Goal: Task Accomplishment & Management: Manage account settings

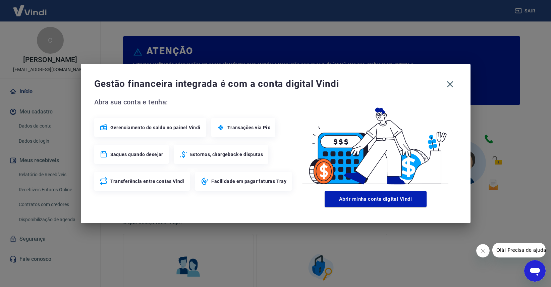
click at [450, 82] on icon "button" at bounding box center [450, 84] width 11 height 11
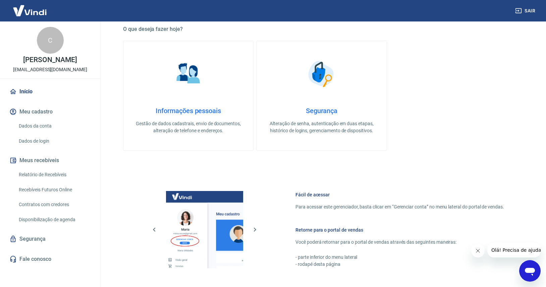
scroll to position [213, 0]
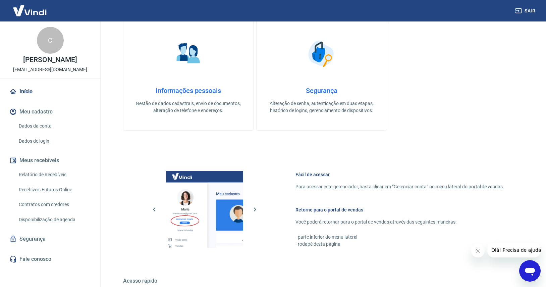
click at [56, 181] on link "Relatório de Recebíveis" at bounding box center [54, 175] width 76 height 14
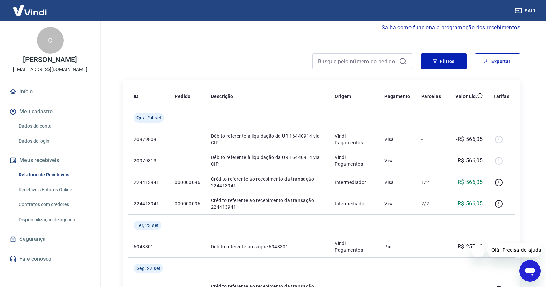
scroll to position [36, 0]
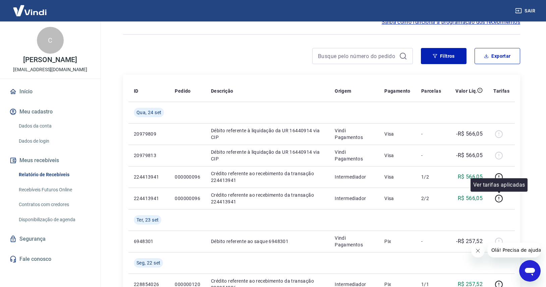
click at [500, 197] on icon "button" at bounding box center [499, 198] width 8 height 8
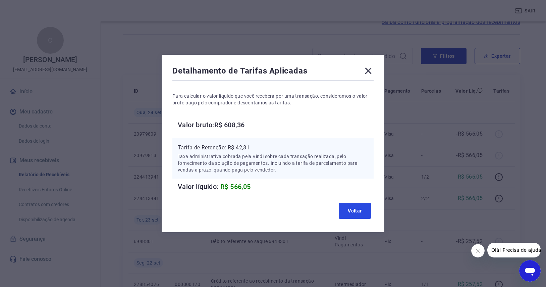
click at [364, 213] on button "Voltar" at bounding box center [355, 211] width 32 height 16
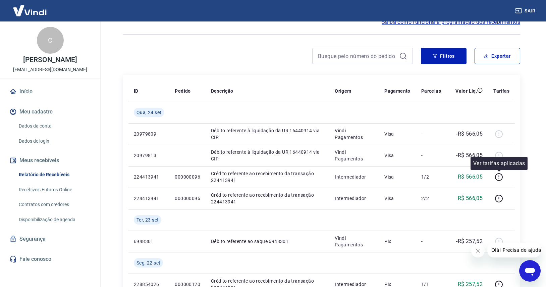
click at [502, 178] on icon "button" at bounding box center [499, 177] width 8 height 8
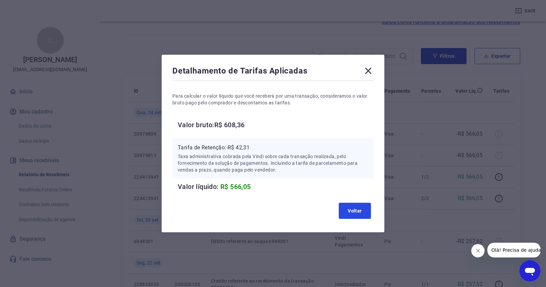
click at [353, 209] on button "Voltar" at bounding box center [355, 211] width 32 height 16
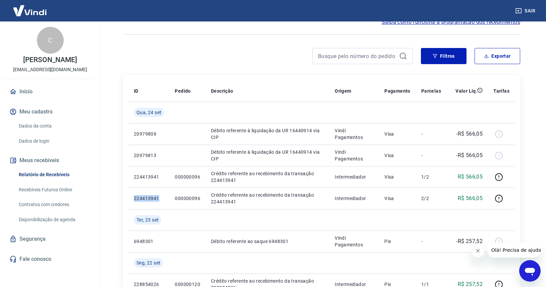
drag, startPoint x: 132, startPoint y: 198, endPoint x: 159, endPoint y: 198, distance: 27.2
click at [159, 198] on td "224413941" at bounding box center [148, 197] width 41 height 21
copy p "224413941"
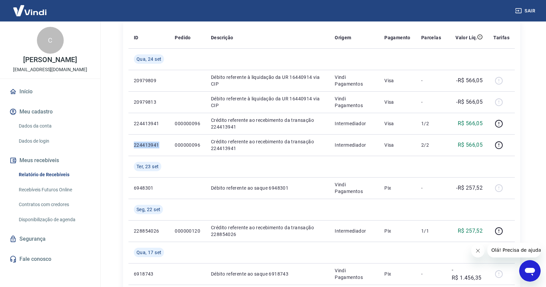
scroll to position [71, 0]
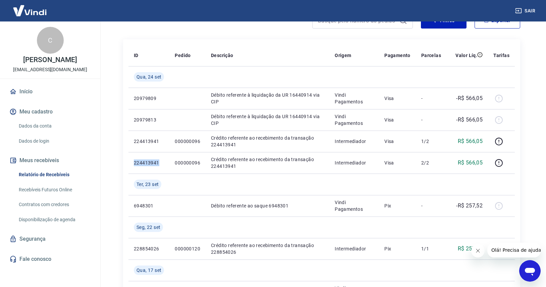
click at [57, 197] on link "Recebíveis Futuros Online" at bounding box center [54, 190] width 76 height 14
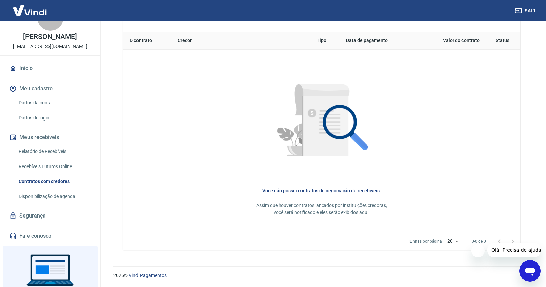
scroll to position [14, 0]
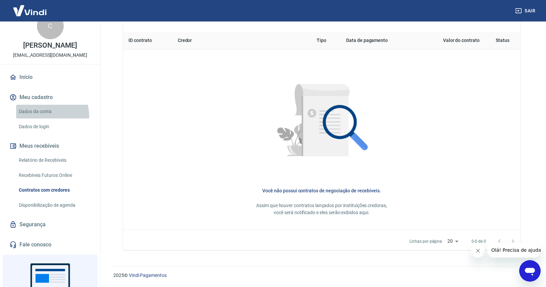
click at [45, 118] on link "Dados da conta" at bounding box center [54, 112] width 76 height 14
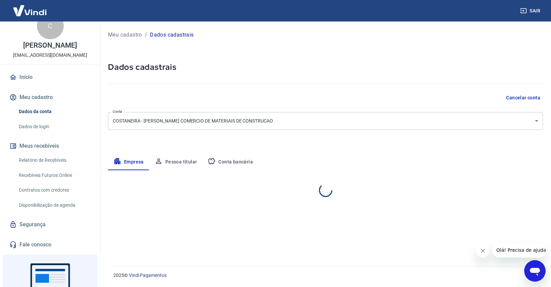
select select "RS"
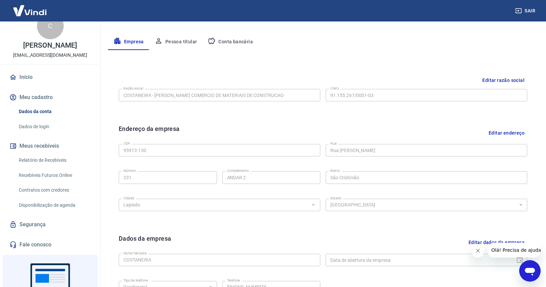
scroll to position [108, 0]
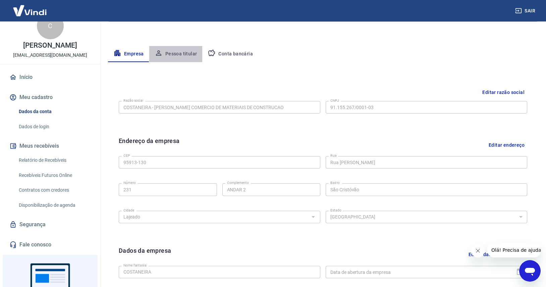
click at [181, 57] on button "Pessoa titular" at bounding box center [175, 54] width 53 height 16
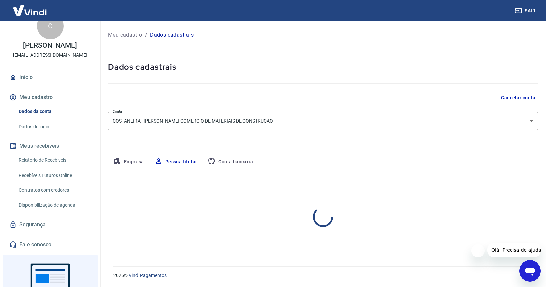
scroll to position [0, 0]
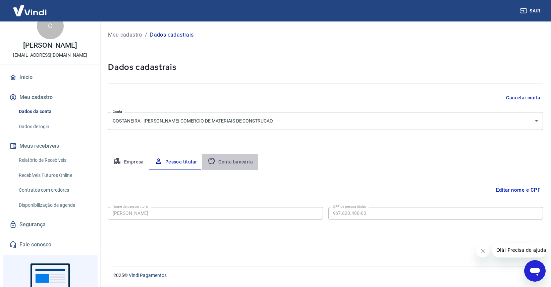
click at [232, 159] on button "Conta bancária" at bounding box center [230, 162] width 56 height 16
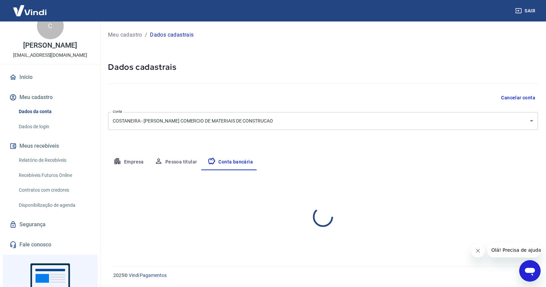
select select "1"
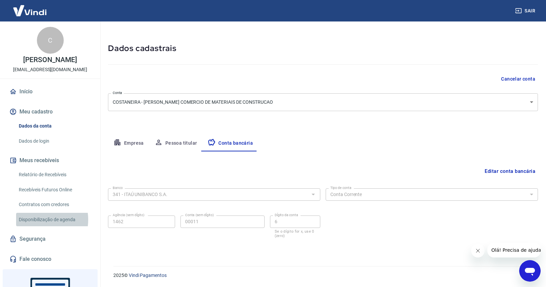
click at [35, 226] on link "Disponibilização de agenda" at bounding box center [54, 220] width 76 height 14
